Goal: Check status: Check status

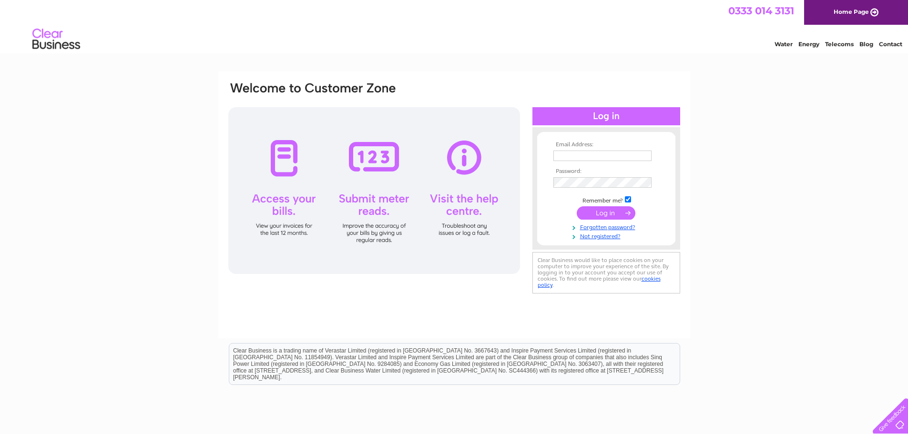
type input "[EMAIL_ADDRESS][DOMAIN_NAME]"
click at [608, 213] on input "submit" at bounding box center [606, 212] width 59 height 13
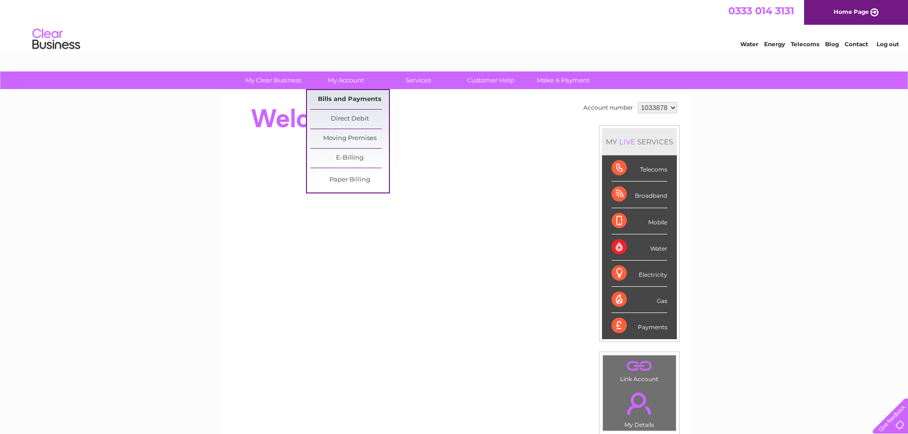
click at [352, 97] on link "Bills and Payments" at bounding box center [349, 99] width 79 height 19
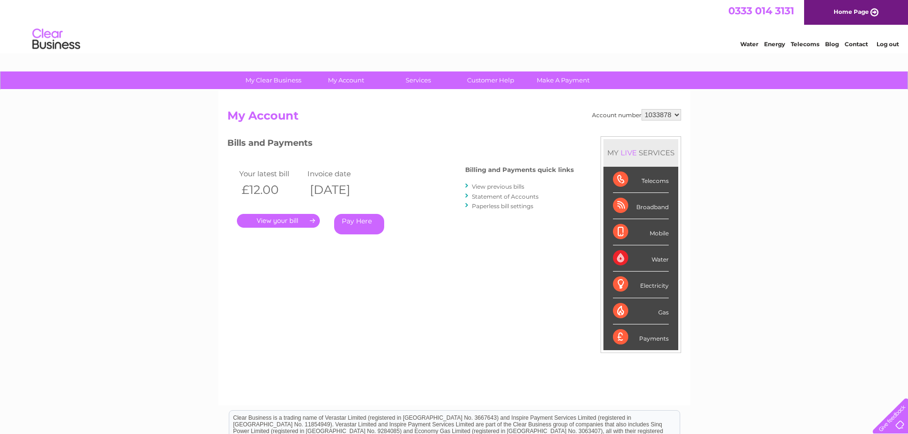
click at [277, 222] on link "." at bounding box center [278, 221] width 83 height 14
